Goal: Answer question/provide support

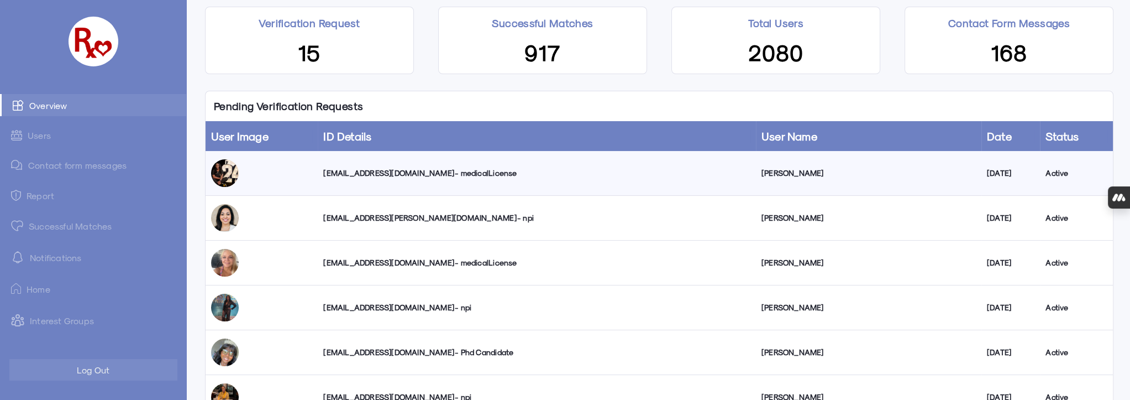
scroll to position [201, 0]
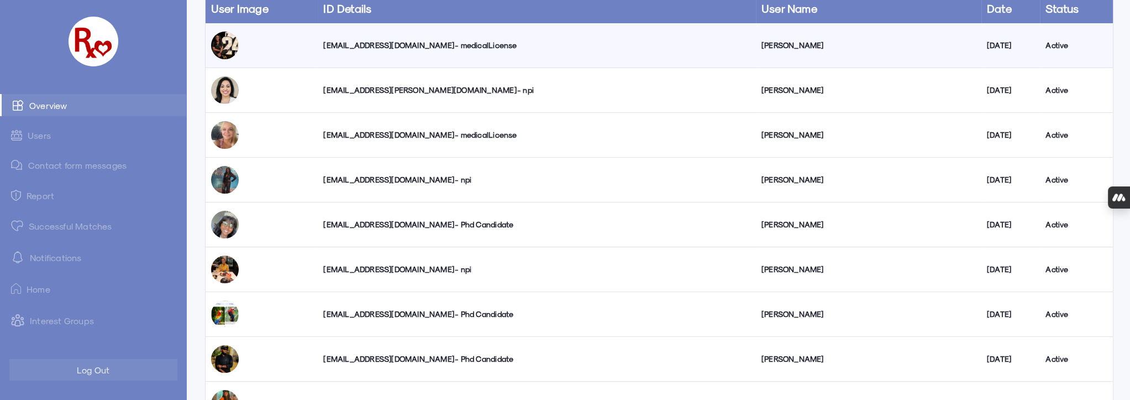
click at [396, 179] on div "[EMAIL_ADDRESS][DOMAIN_NAME] - npi" at bounding box center [536, 179] width 427 height 11
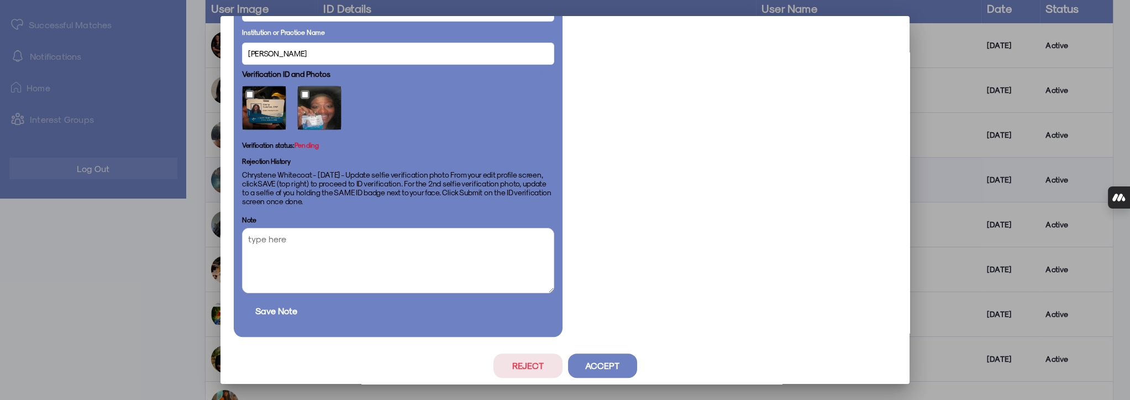
scroll to position [673, 0]
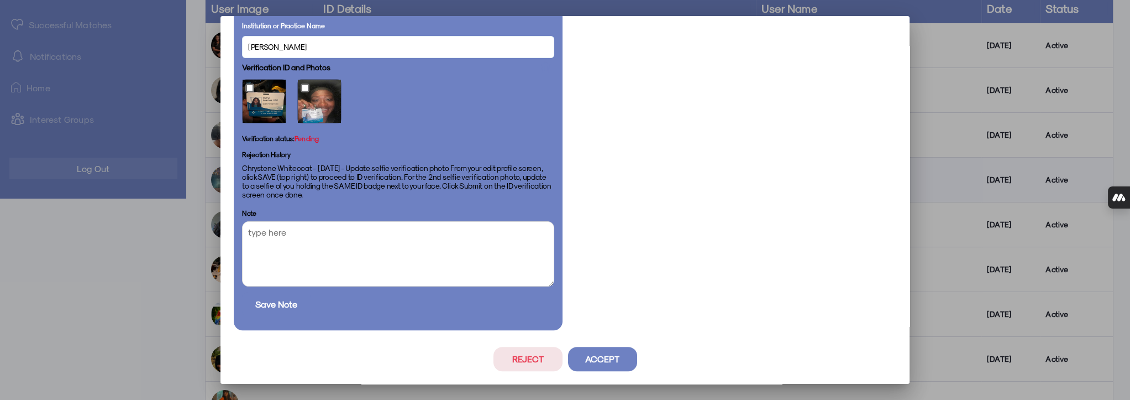
click at [589, 358] on button "Accept" at bounding box center [602, 358] width 69 height 24
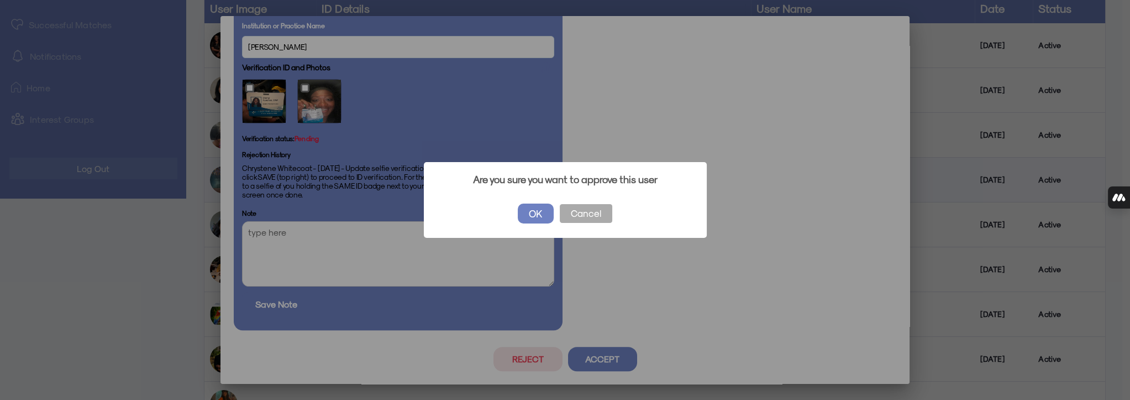
click at [533, 212] on button "OK" at bounding box center [536, 213] width 36 height 20
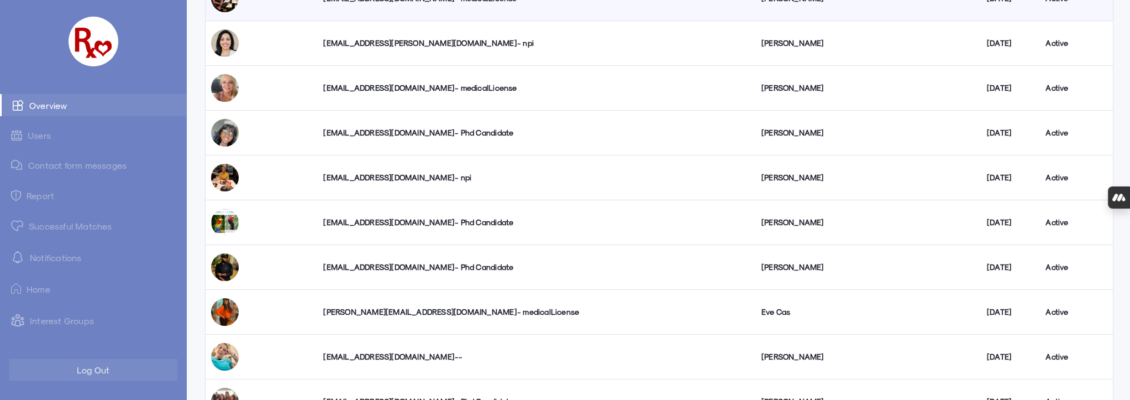
scroll to position [150, 0]
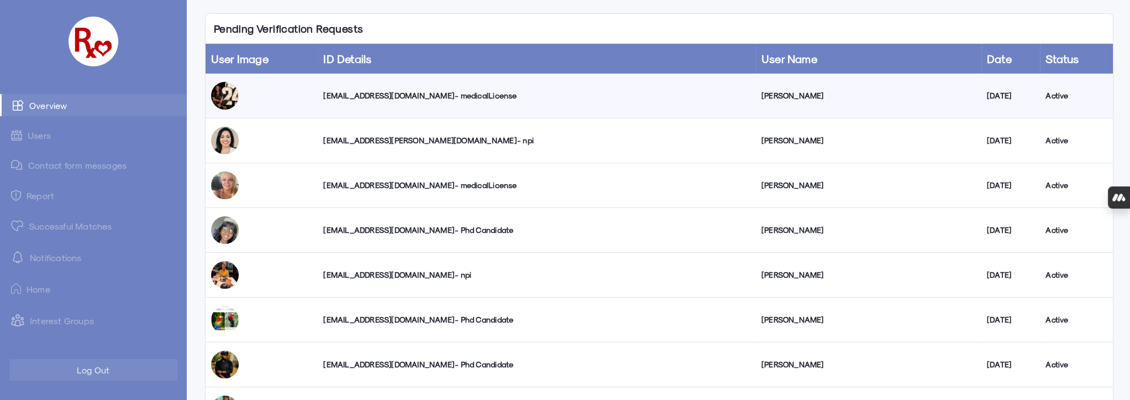
click at [380, 139] on div "[EMAIL_ADDRESS][PERSON_NAME][DOMAIN_NAME] - npi" at bounding box center [536, 140] width 427 height 11
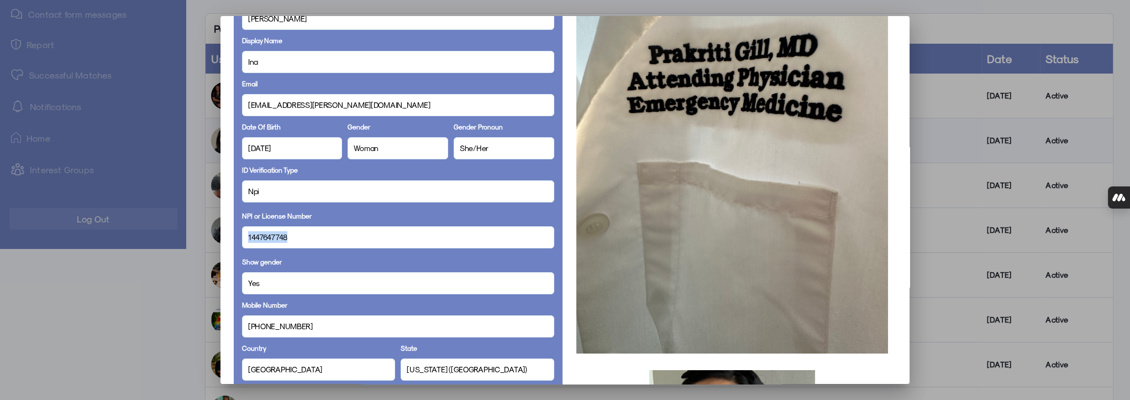
drag, startPoint x: 289, startPoint y: 237, endPoint x: 237, endPoint y: 238, distance: 52.5
click at [237, 238] on div "Full Name [PERSON_NAME] Display Name Ina Email [EMAIL_ADDRESS][PERSON_NAME][DOM…" at bounding box center [398, 366] width 329 height 859
copy span "1447647748"
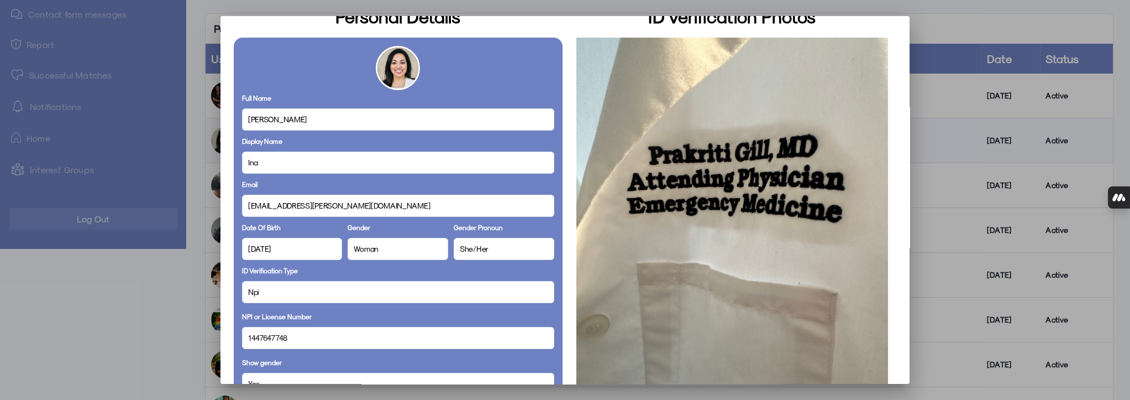
click at [170, 321] on div at bounding box center [565, 200] width 1130 height 400
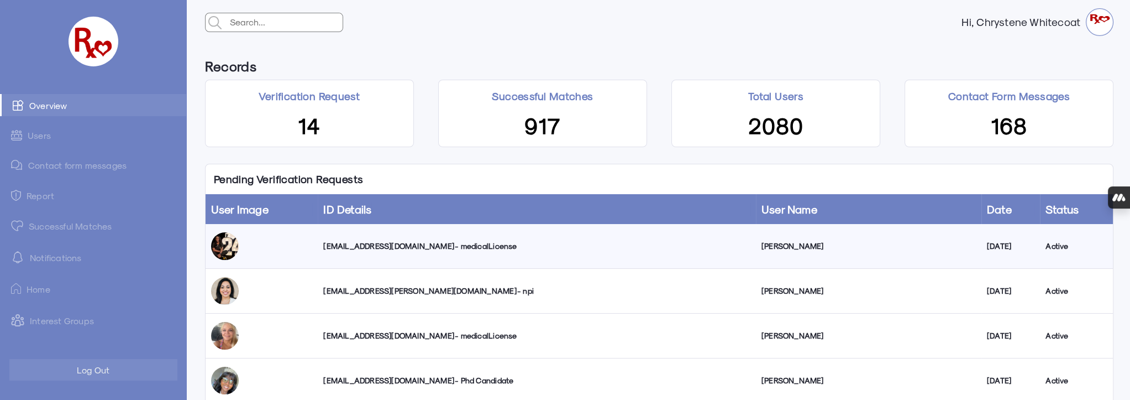
scroll to position [150, 0]
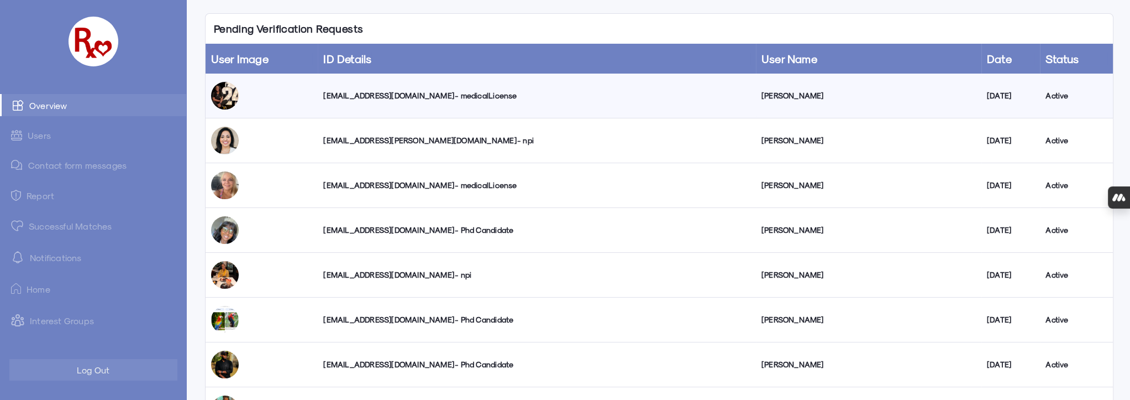
click at [371, 139] on div "[EMAIL_ADDRESS][PERSON_NAME][DOMAIN_NAME] - npi" at bounding box center [536, 140] width 427 height 11
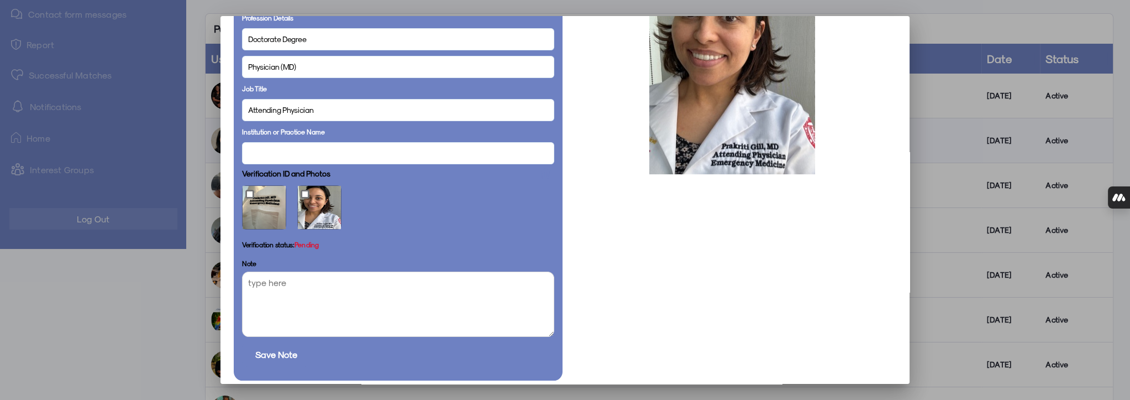
scroll to position [617, 0]
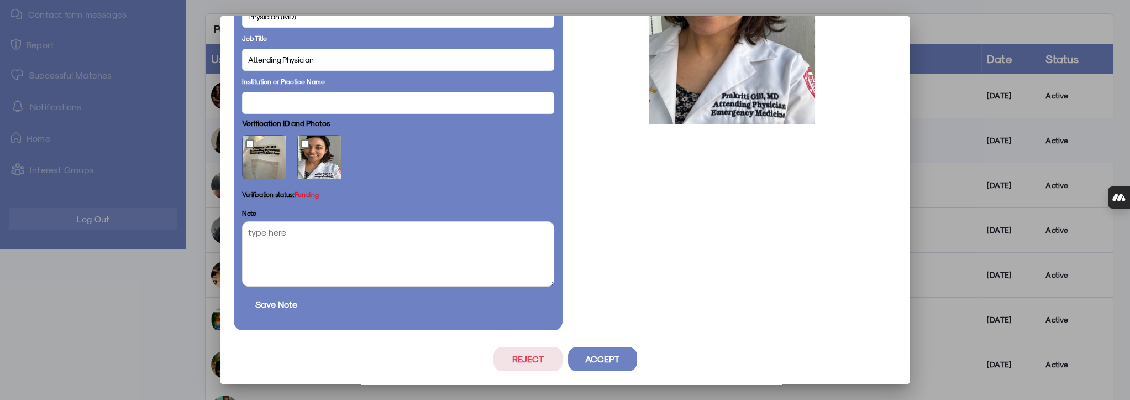
click at [605, 359] on button "Accept" at bounding box center [602, 358] width 69 height 24
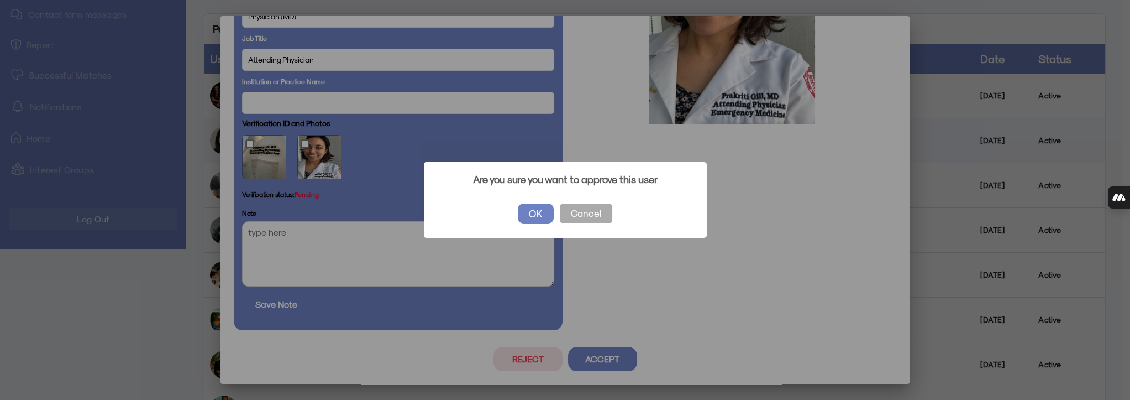
click at [530, 208] on button "OK" at bounding box center [536, 213] width 36 height 20
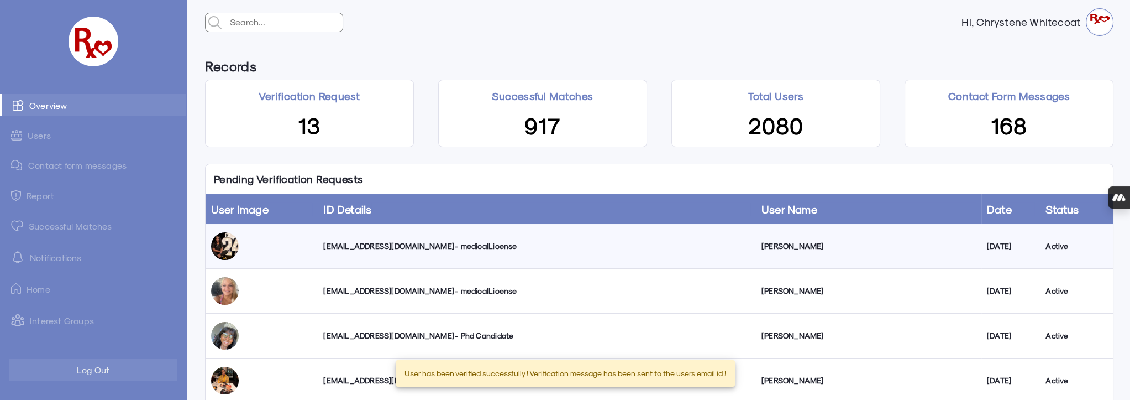
scroll to position [150, 0]
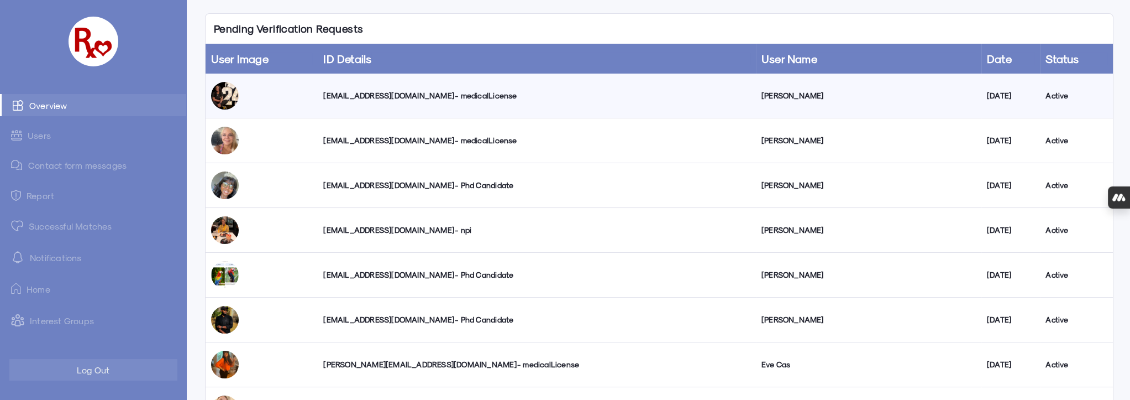
click at [398, 140] on div "[EMAIL_ADDRESS][DOMAIN_NAME] - medicalLicense" at bounding box center [536, 140] width 427 height 11
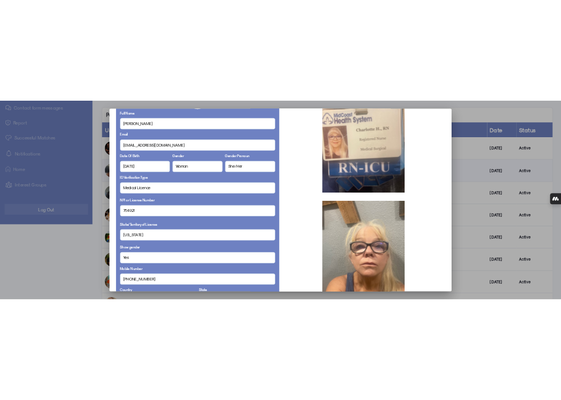
scroll to position [100, 0]
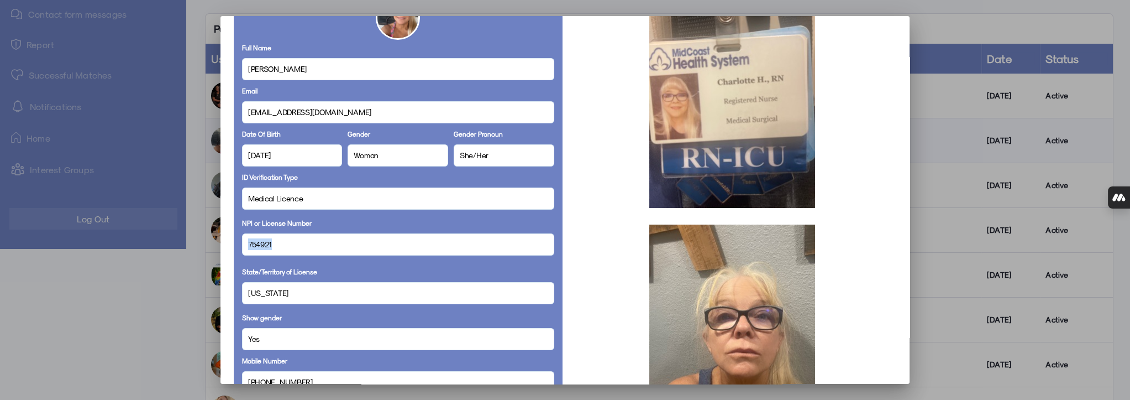
drag, startPoint x: 275, startPoint y: 245, endPoint x: 254, endPoint y: 243, distance: 21.2
click at [242, 246] on div "754921" at bounding box center [398, 244] width 312 height 22
copy span "754921"
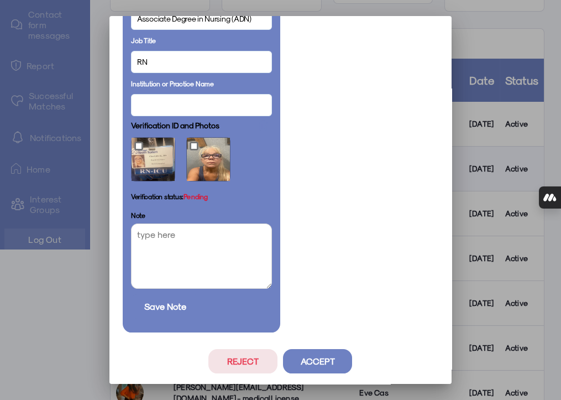
scroll to position [632, 0]
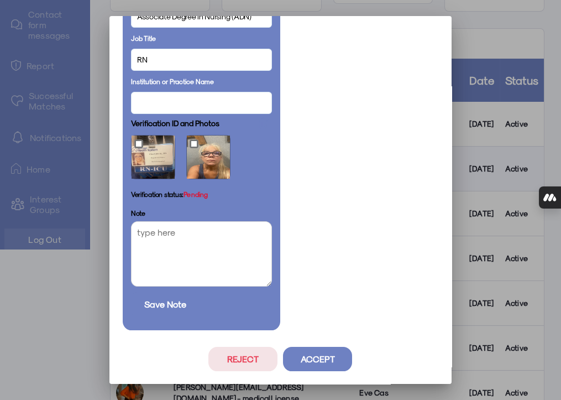
click at [254, 360] on button "Reject" at bounding box center [242, 358] width 69 height 24
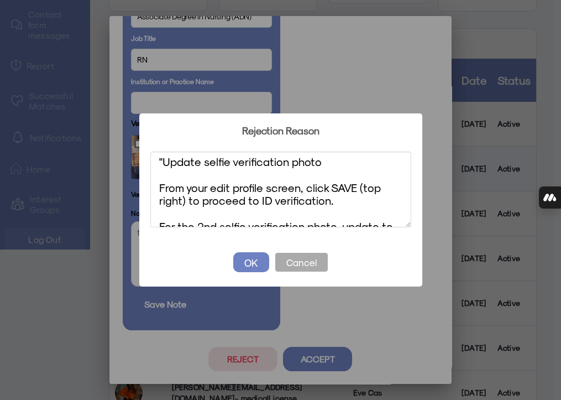
scroll to position [0, 0]
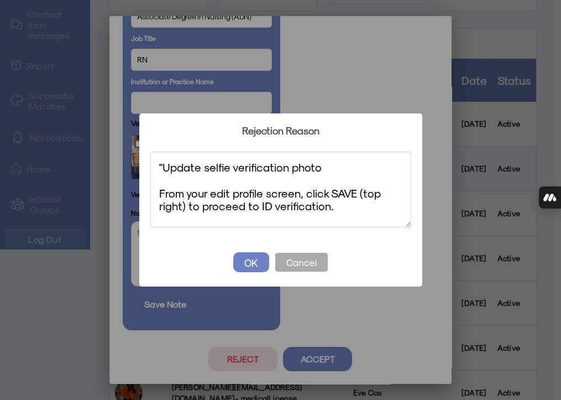
click at [163, 165] on textarea ""Update selfie verification photo From your edit profile screen, click SAVE (to…" at bounding box center [280, 189] width 261 height 76
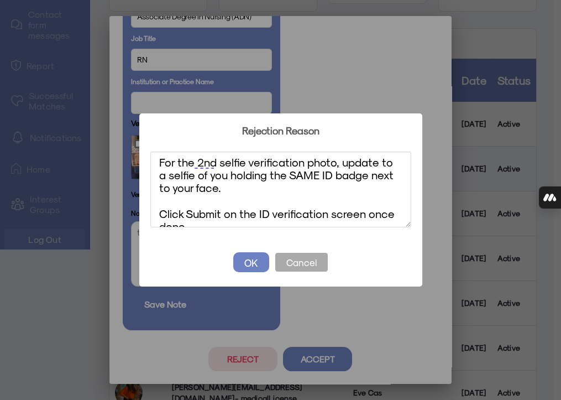
scroll to position [83, 0]
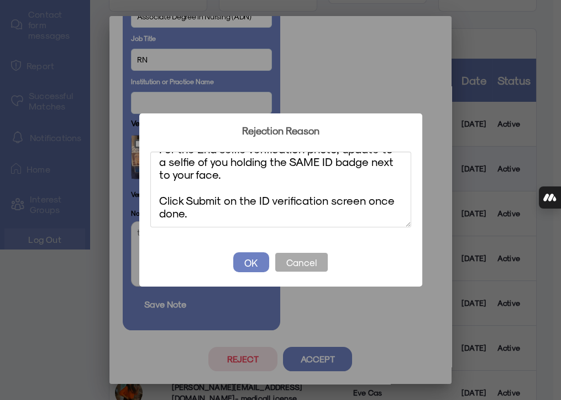
type textarea "Update selfie verification photo From your edit profile screen, click SAVE (top…"
click at [254, 261] on button "OK" at bounding box center [251, 262] width 36 height 20
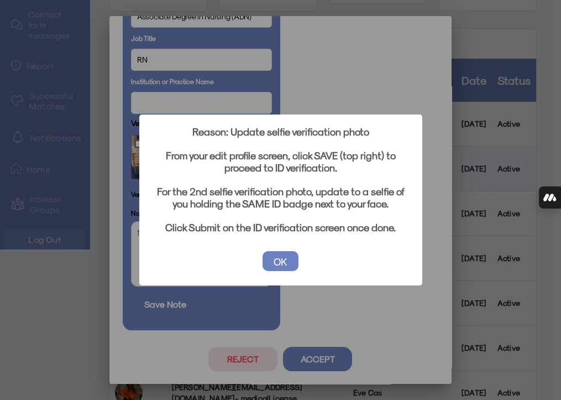
click at [280, 257] on button "OK" at bounding box center [280, 261] width 36 height 20
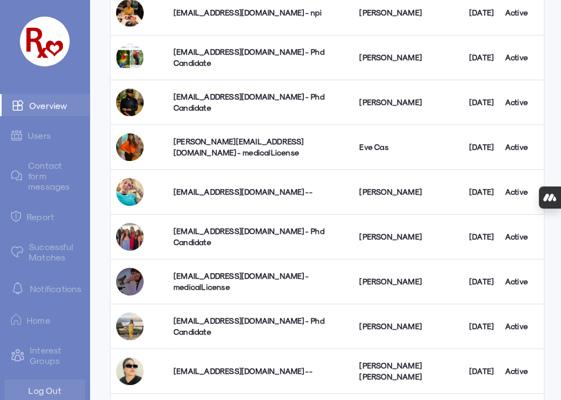
scroll to position [150, 0]
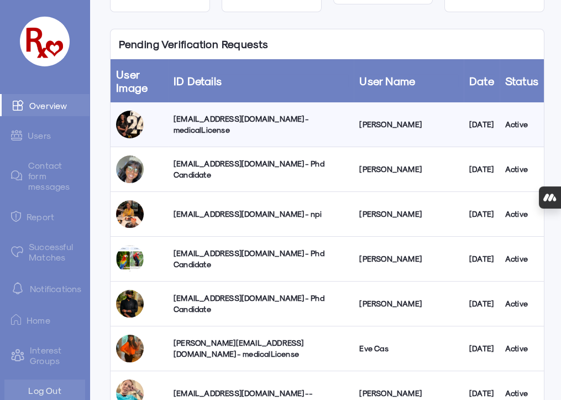
click at [204, 122] on div "[EMAIL_ADDRESS][DOMAIN_NAME] - medicalLicense" at bounding box center [261, 124] width 175 height 22
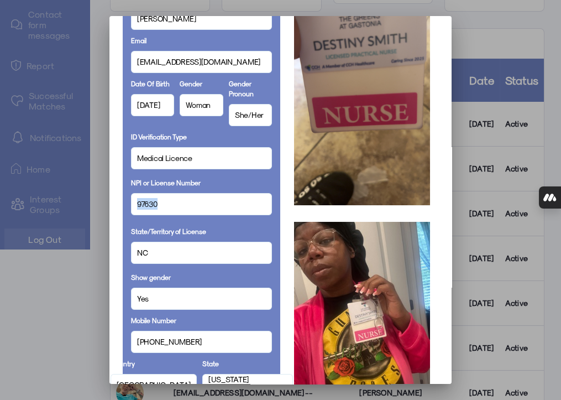
drag, startPoint x: 159, startPoint y: 204, endPoint x: 132, endPoint y: 206, distance: 27.7
click at [132, 206] on div "97630" at bounding box center [201, 204] width 141 height 22
copy span "97630"
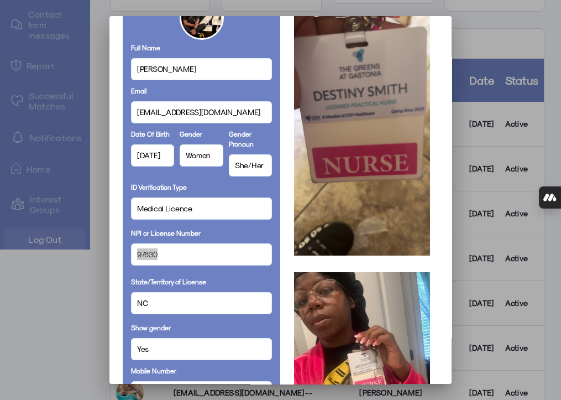
scroll to position [301, 0]
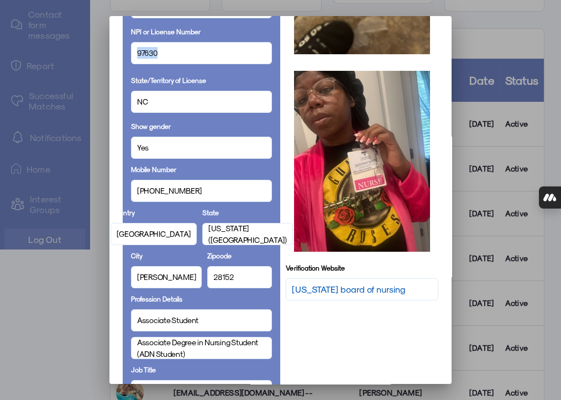
click at [374, 296] on link "[US_STATE] board of nursing" at bounding box center [348, 288] width 113 height 13
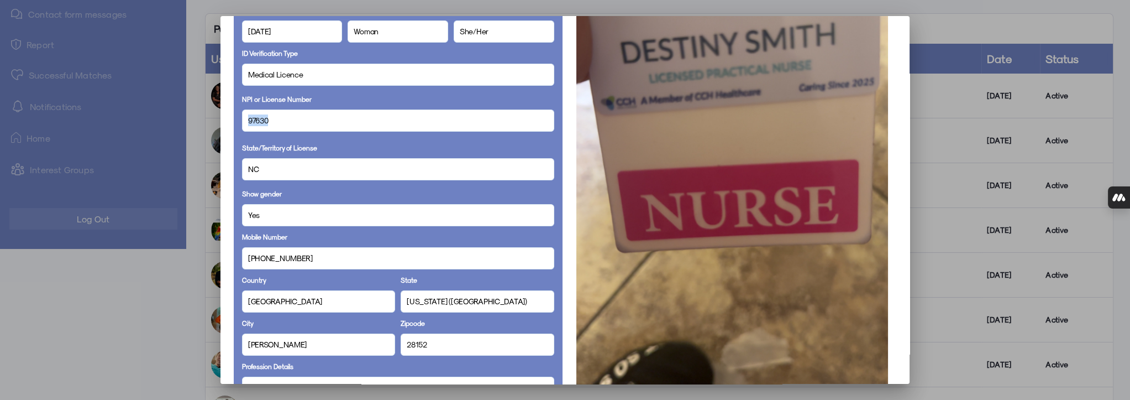
scroll to position [50, 0]
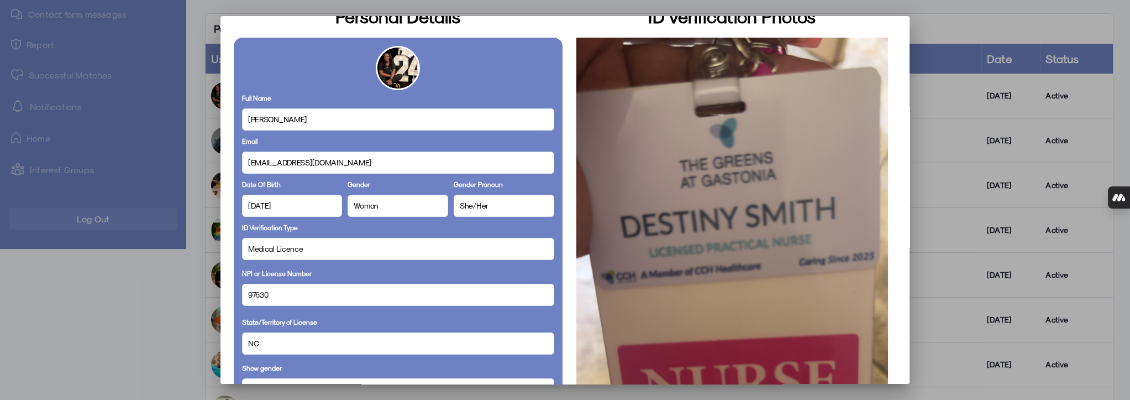
click at [981, 27] on div at bounding box center [565, 200] width 1130 height 400
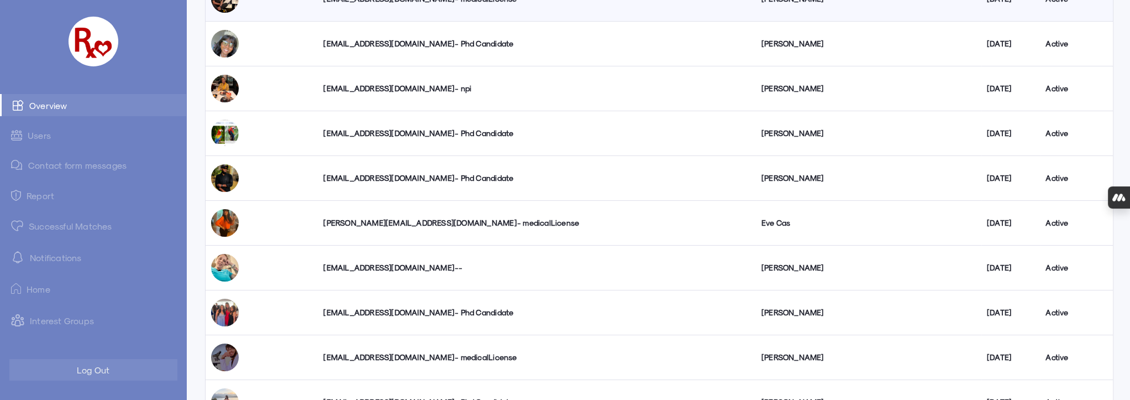
scroll to position [246, 0]
click at [55, 227] on link "Successful Matches" at bounding box center [93, 225] width 186 height 22
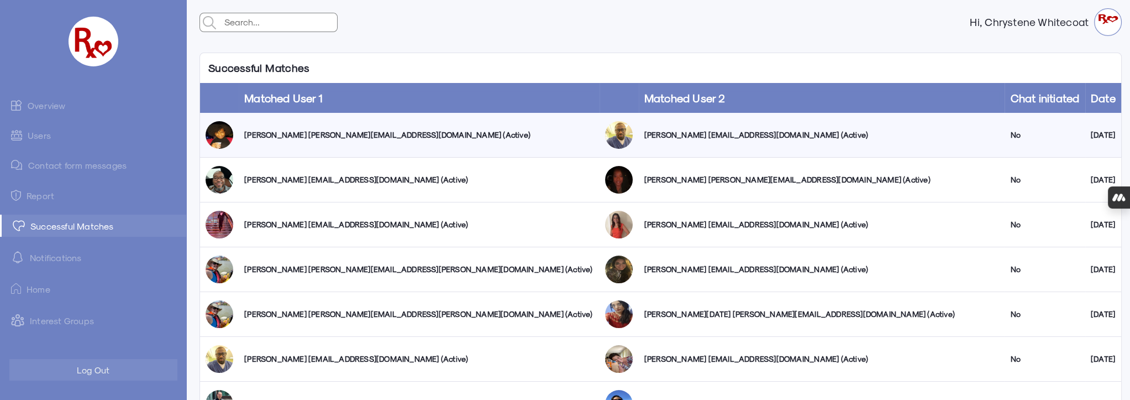
click at [39, 136] on link "Users" at bounding box center [93, 135] width 186 height 22
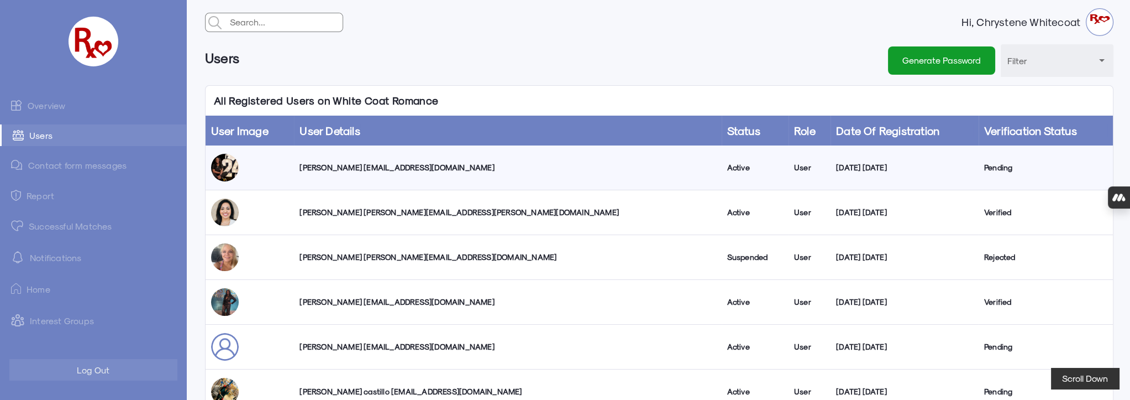
click at [44, 108] on link "Overview" at bounding box center [93, 105] width 186 height 22
